Goal: Communication & Community: Answer question/provide support

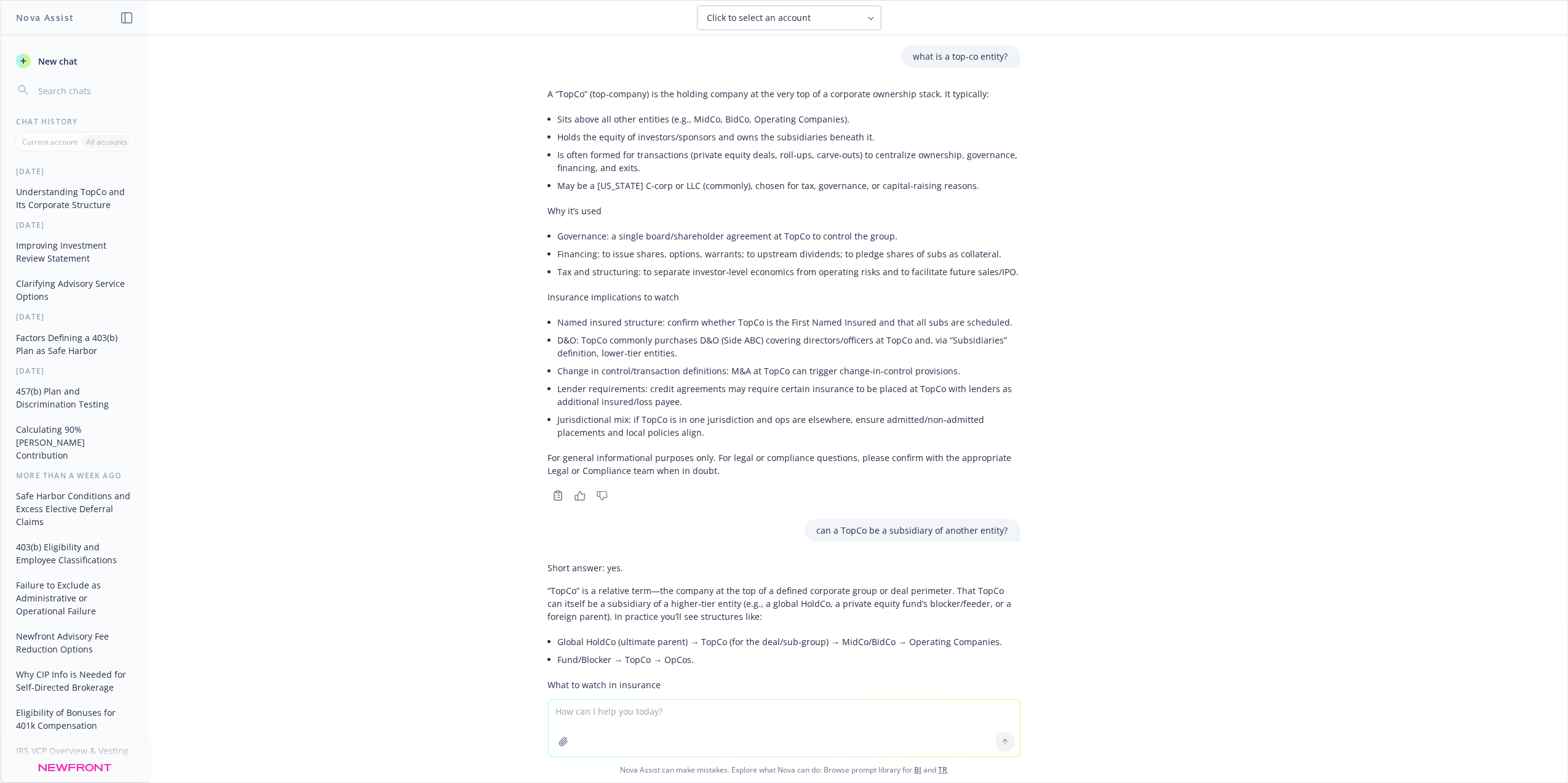
scroll to position [217, 0]
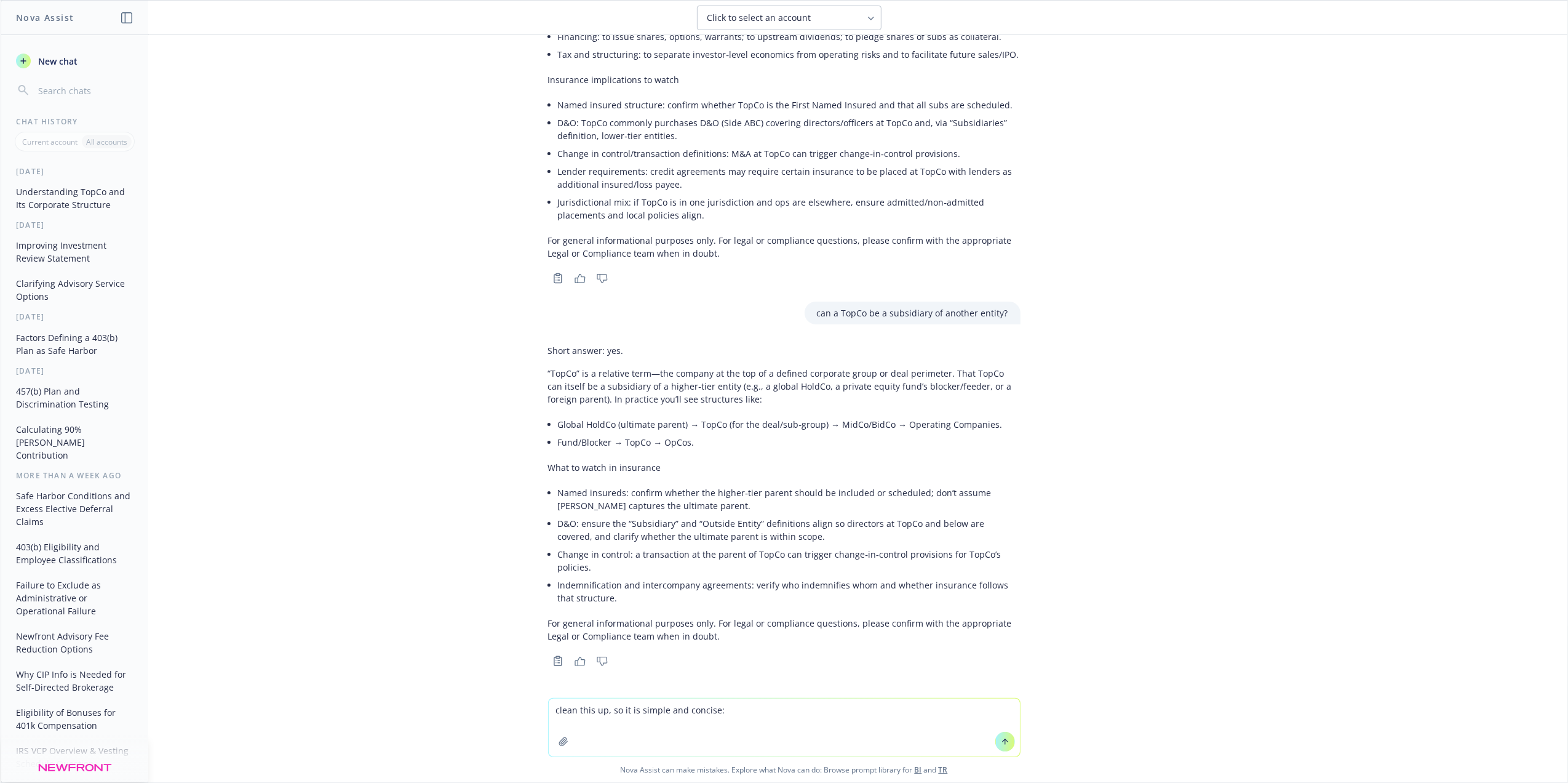
type textarea "lorem ipsu do, si am co adipis eli seddoei: Te Incidi, Utl etdolorema aliqua en…"
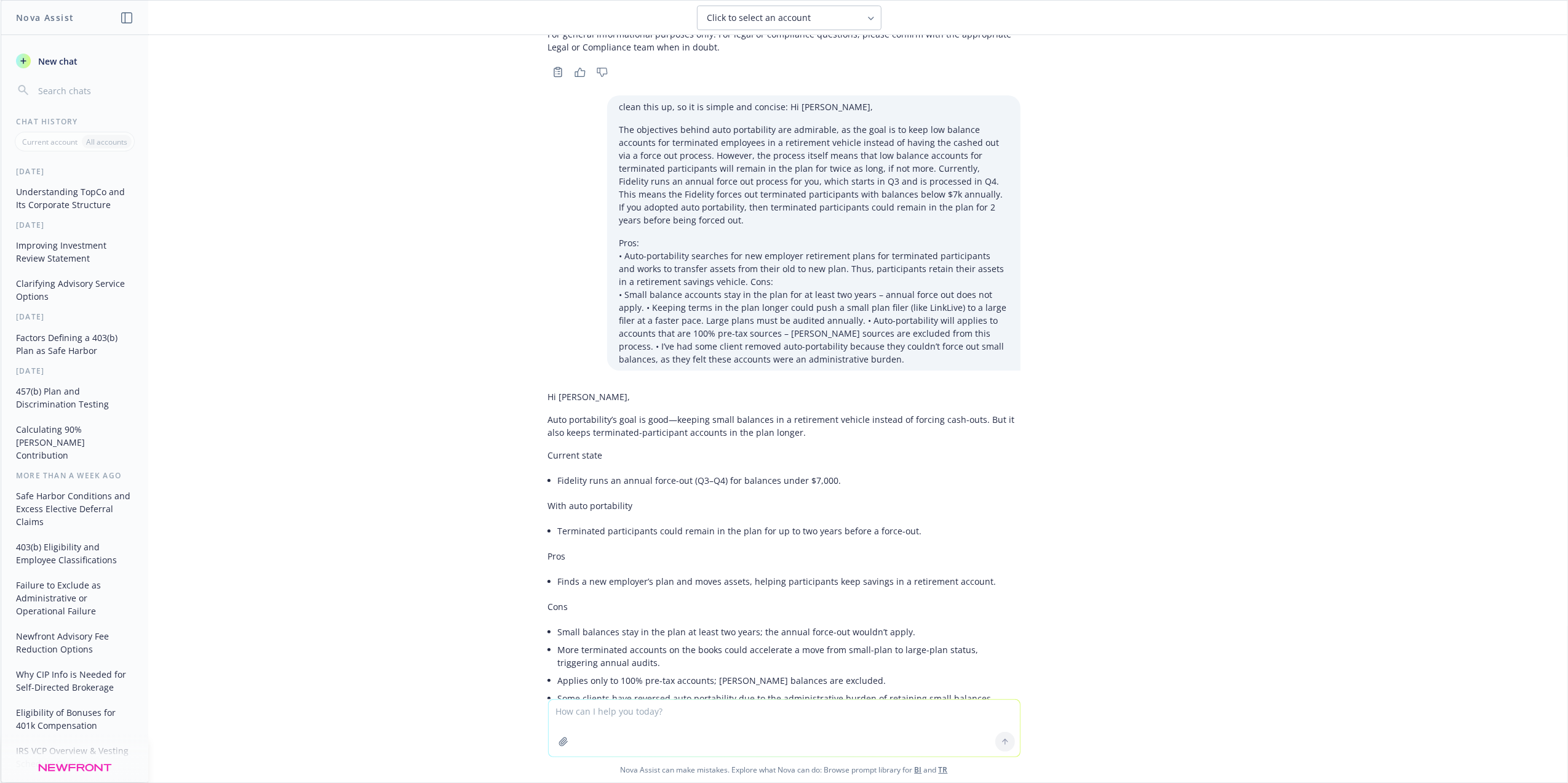
scroll to position [894, 0]
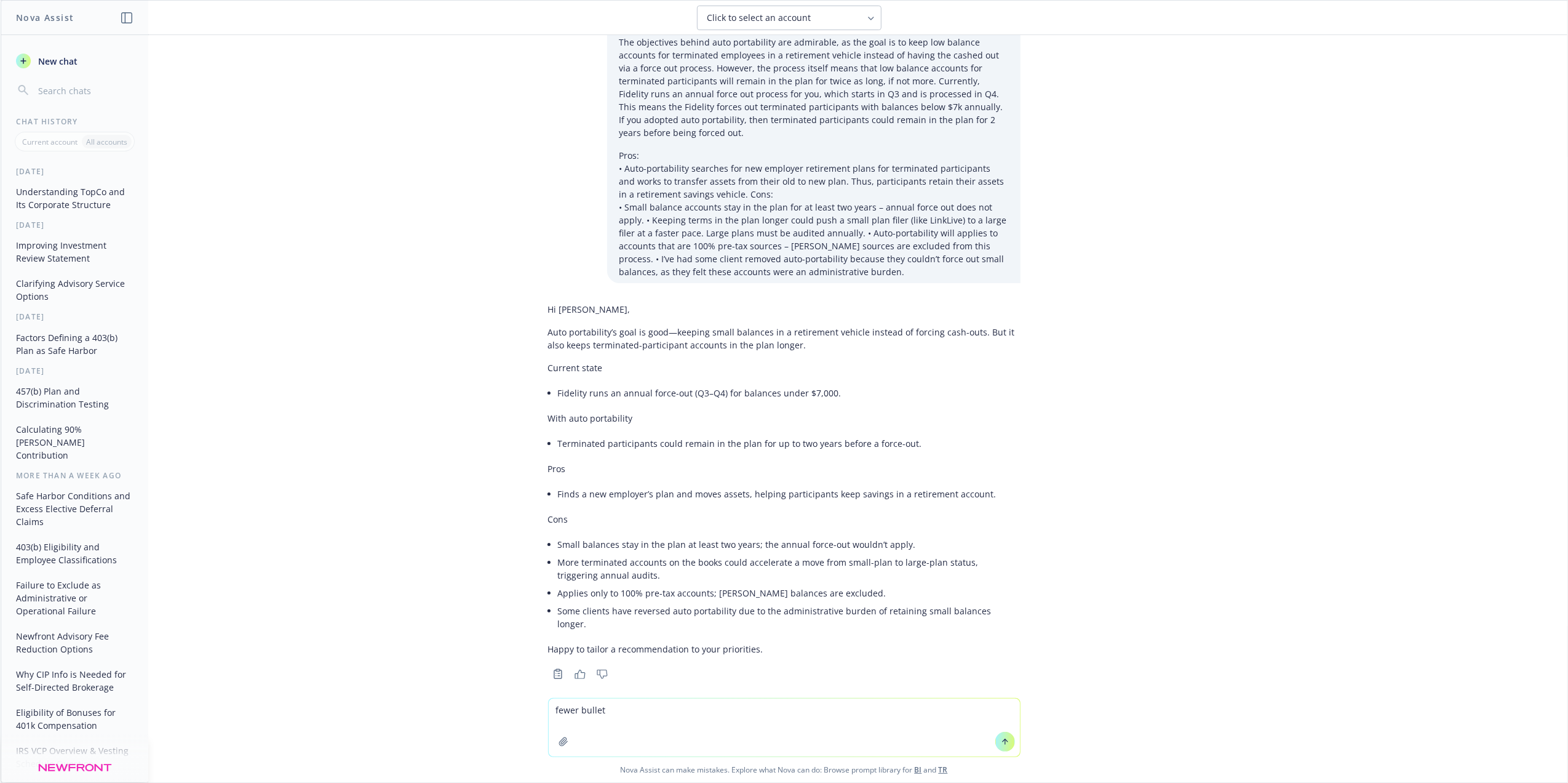
type textarea "fewer bullets"
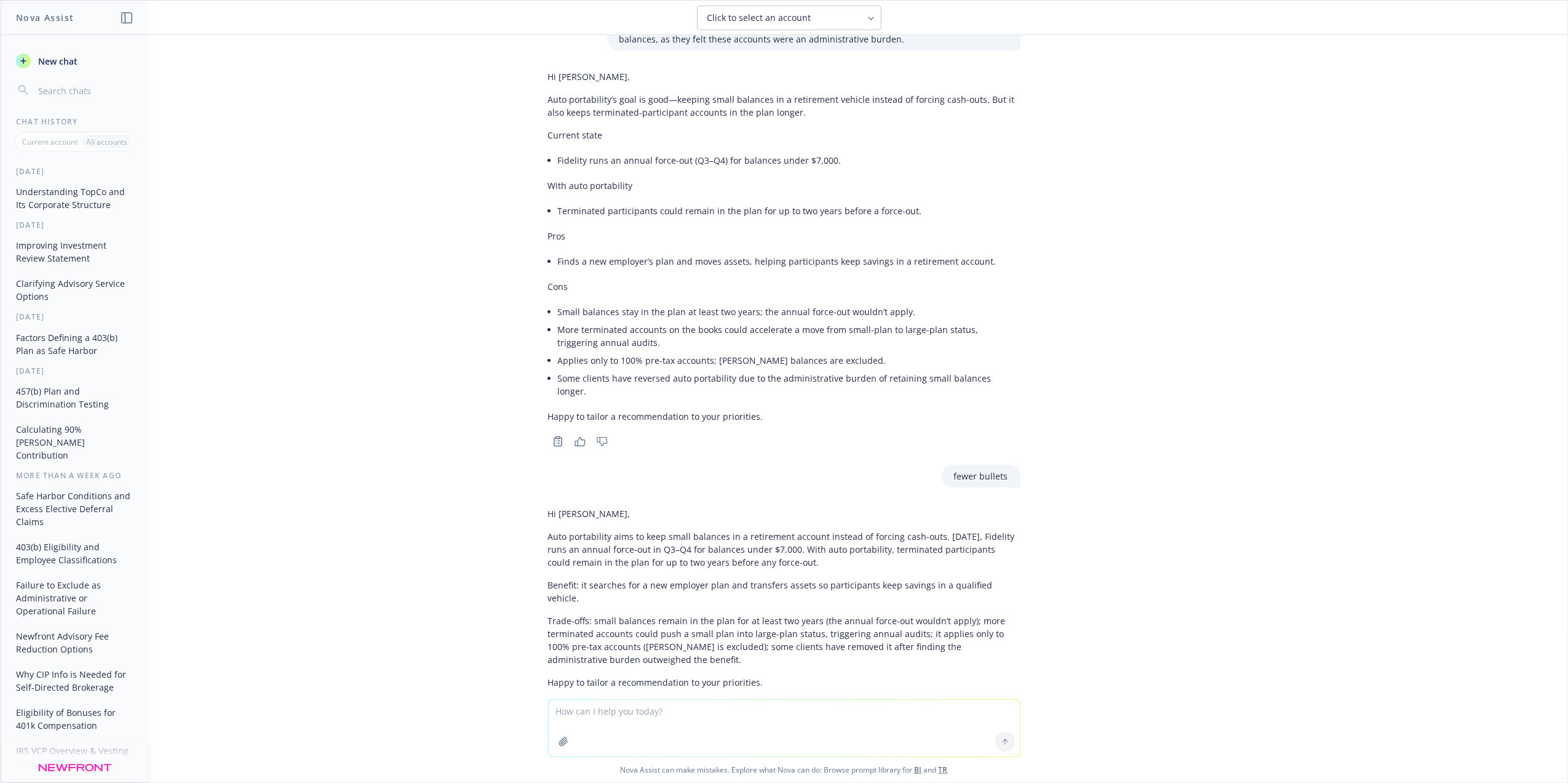
scroll to position [1147, 0]
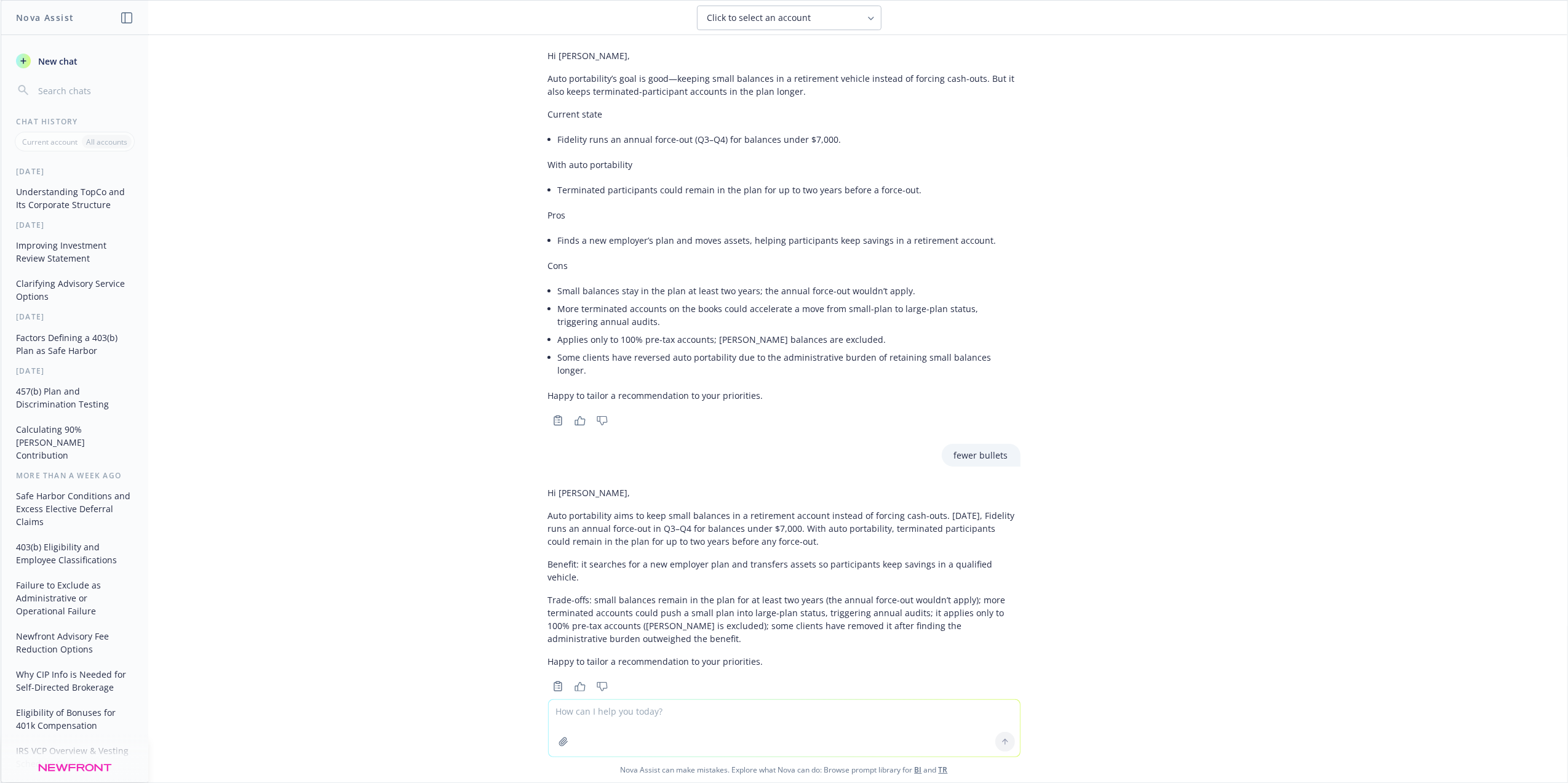
click at [590, 614] on p "Trade-offs: small balances remain in the plan for at least two years (the annua…" at bounding box center [784, 619] width 473 height 52
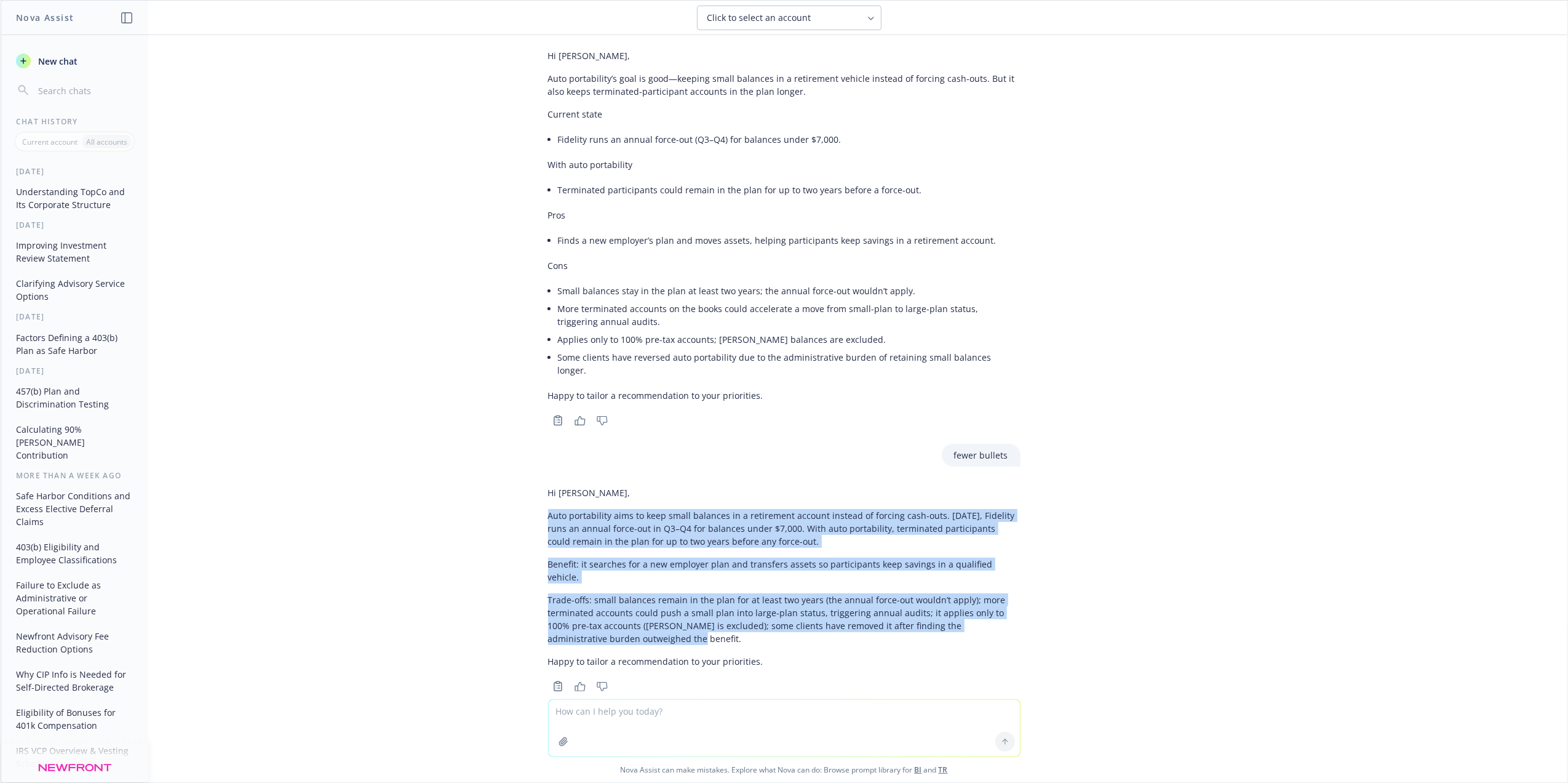
drag, startPoint x: 587, startPoint y: 614, endPoint x: 523, endPoint y: 507, distance: 124.7
click at [523, 507] on div "what is a top-co entity? A “TopCo” (top‑company) is the holding company at the …" at bounding box center [784, 367] width 1567 height 664
drag, startPoint x: 523, startPoint y: 507, endPoint x: 582, endPoint y: 506, distance: 59.0
copy div "Auto portability aims to keep small balances in a retirement account instead of…"
